Goal: Task Accomplishment & Management: Use online tool/utility

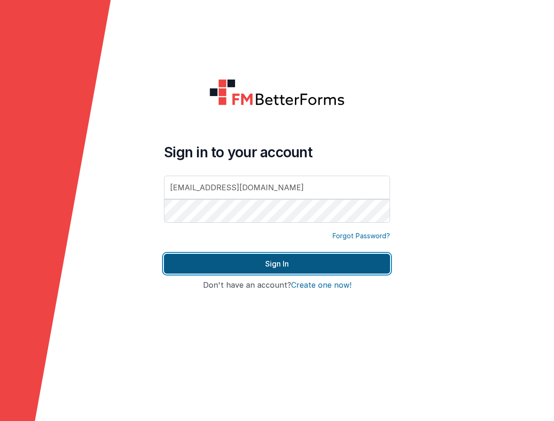
click at [305, 258] on button "Sign In" at bounding box center [277, 264] width 226 height 20
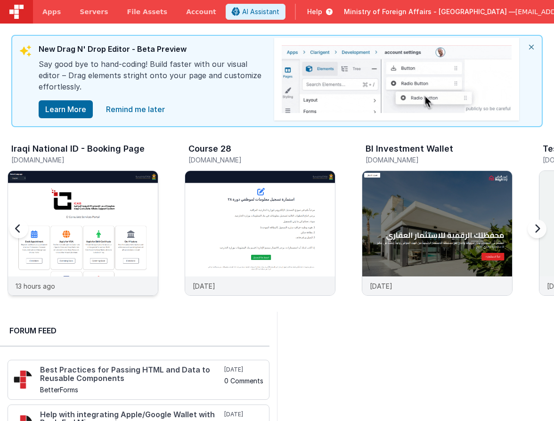
click at [137, 206] on img at bounding box center [83, 246] width 150 height 150
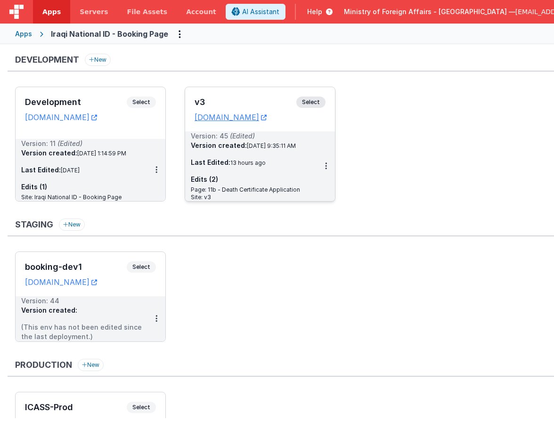
click at [306, 105] on span "Select" at bounding box center [310, 102] width 29 height 11
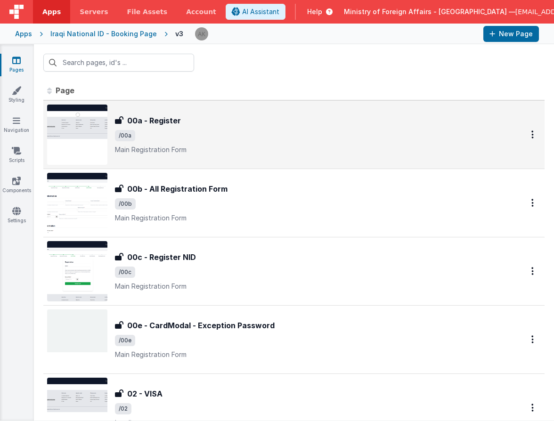
click at [78, 143] on img at bounding box center [77, 135] width 60 height 60
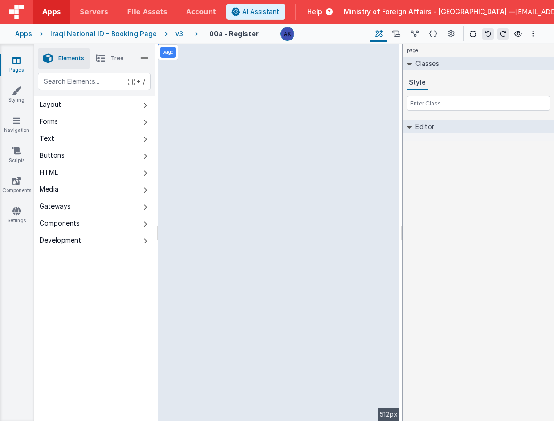
click at [176, 34] on div "v3" at bounding box center [181, 33] width 12 height 9
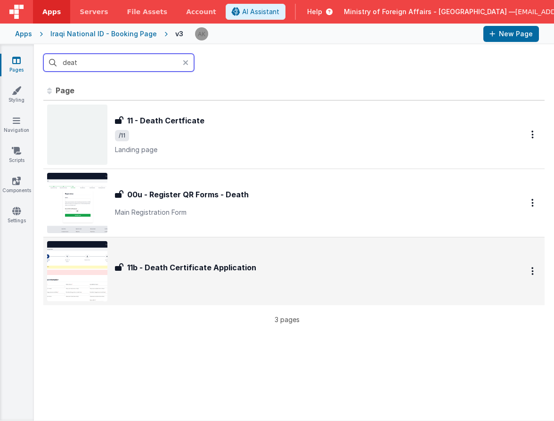
type input "deat"
click at [94, 257] on img at bounding box center [77, 271] width 60 height 60
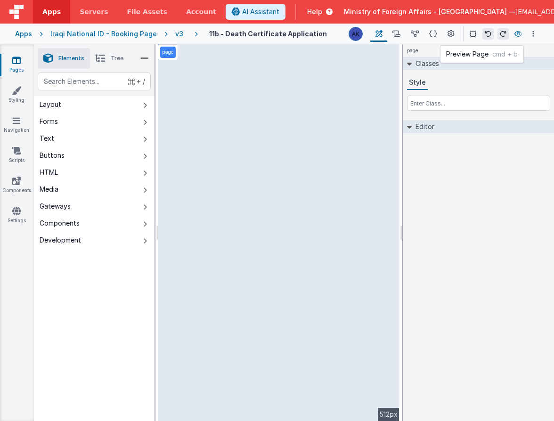
click at [520, 34] on icon at bounding box center [518, 34] width 8 height 7
